Goal: Communication & Community: Participate in discussion

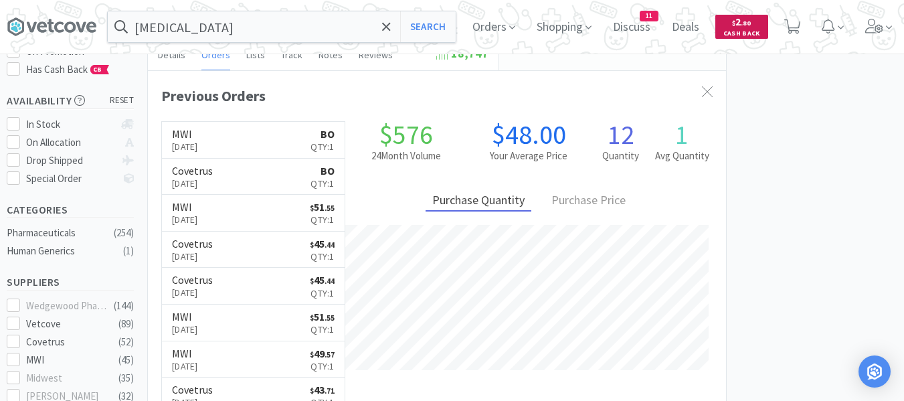
click at [751, 28] on span "$ 2 . 80" at bounding box center [741, 21] width 19 height 13
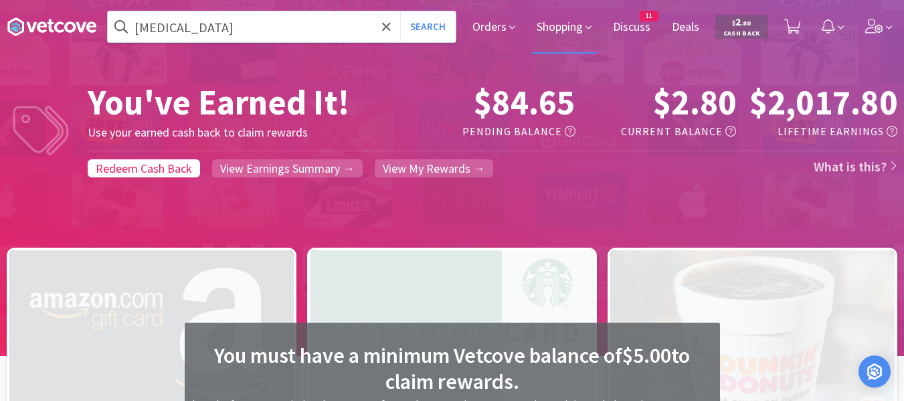
click at [570, 33] on span "Shopping" at bounding box center [564, 27] width 66 height 54
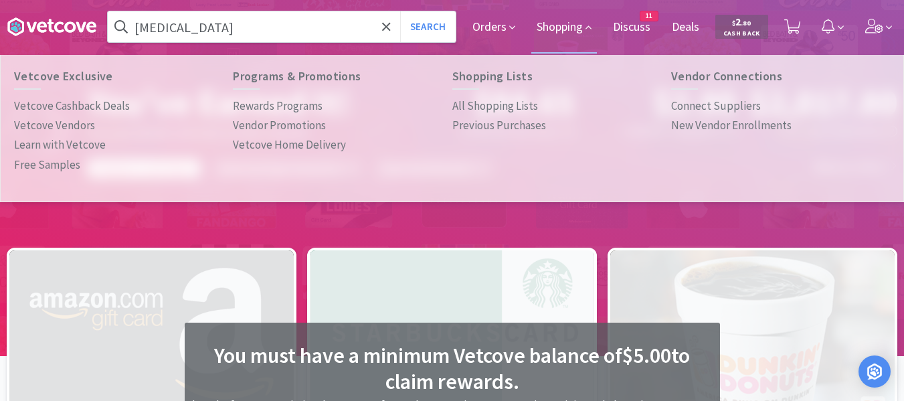
click at [641, 21] on span "11" at bounding box center [649, 16] width 19 height 11
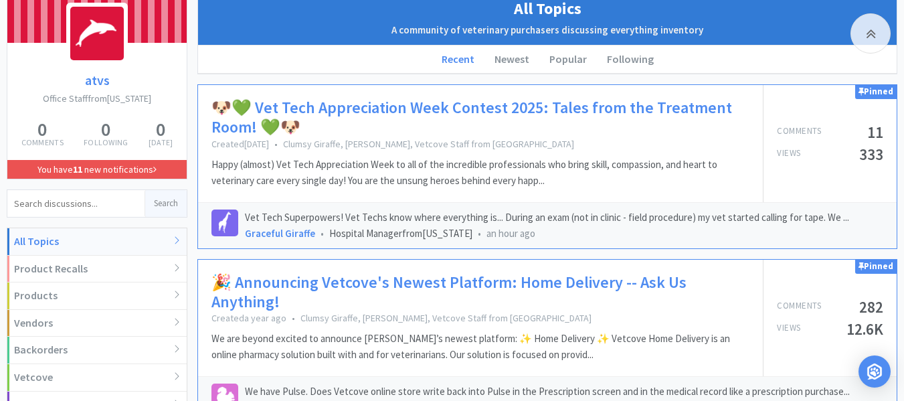
scroll to position [201, 0]
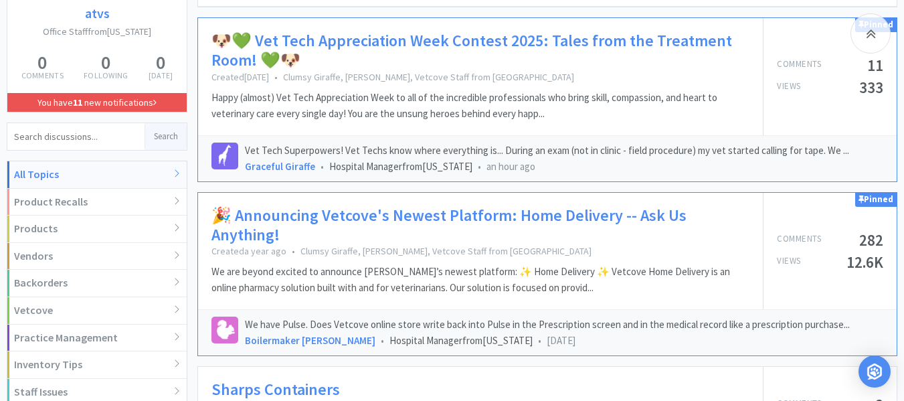
click at [801, 163] on div "Graceful Giraffe • Hospital Manager from [US_STATE] • an hour ago" at bounding box center [564, 167] width 638 height 16
click at [393, 118] on p "Happy (almost) Vet Tech Appreciation Week to all of the incredible professional…" at bounding box center [480, 106] width 538 height 32
click at [401, 40] on link "🐶💚 Vet Tech Appreciation Week Contest 2025: Tales from the Treatment Room! 💚🐶" at bounding box center [480, 50] width 538 height 39
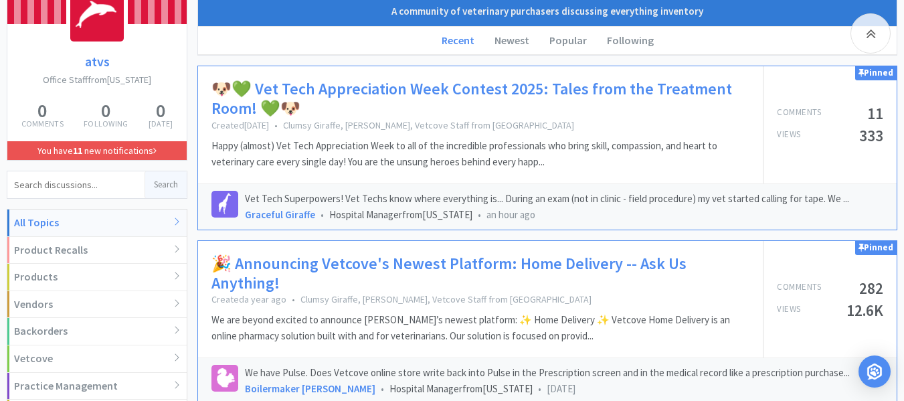
scroll to position [134, 0]
